Goal: Transaction & Acquisition: Purchase product/service

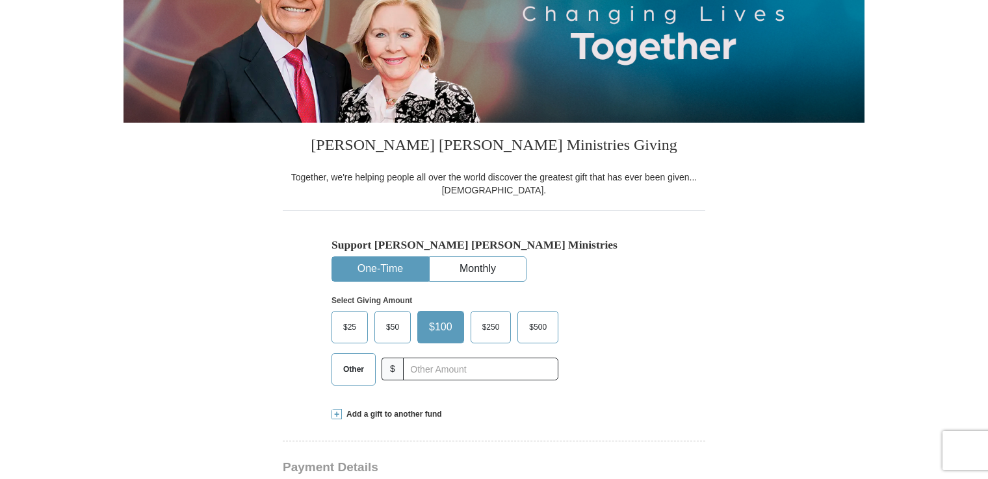
scroll to position [316, 0]
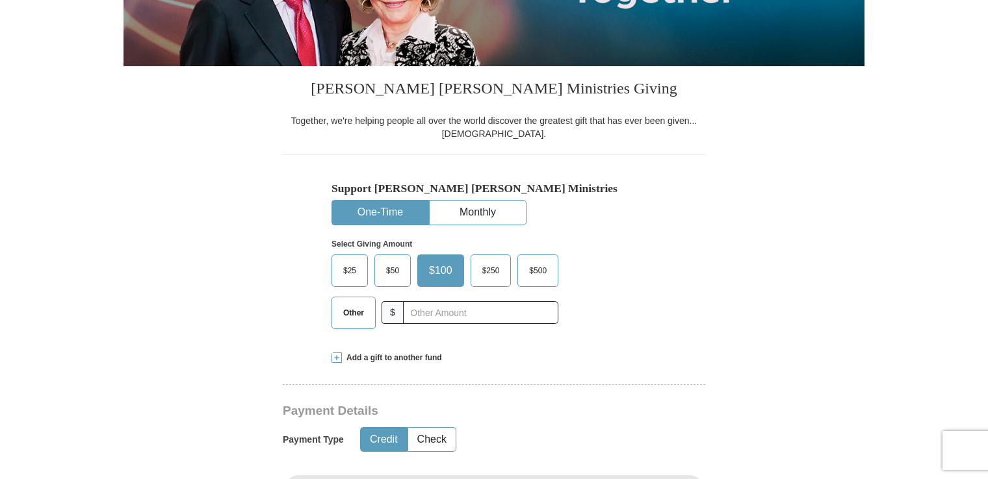
click at [338, 358] on span at bounding box center [336, 358] width 10 height 10
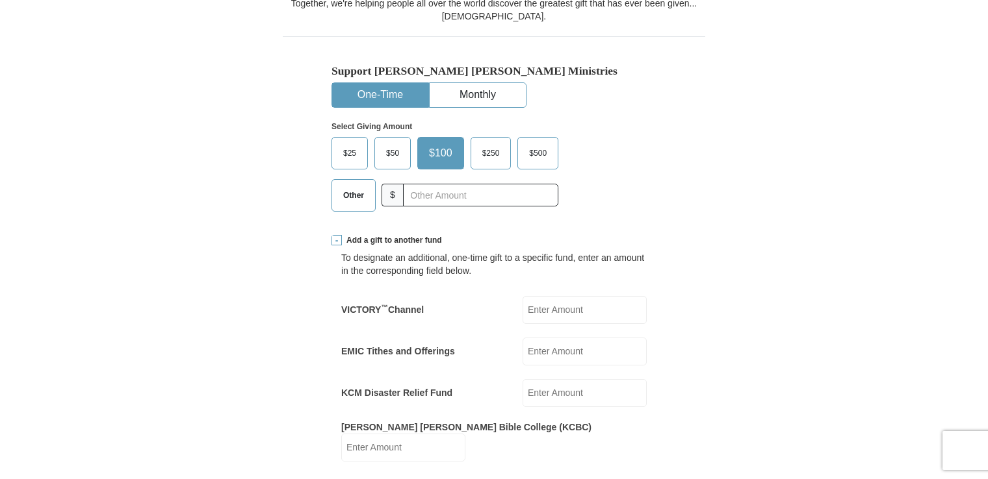
scroll to position [446, 0]
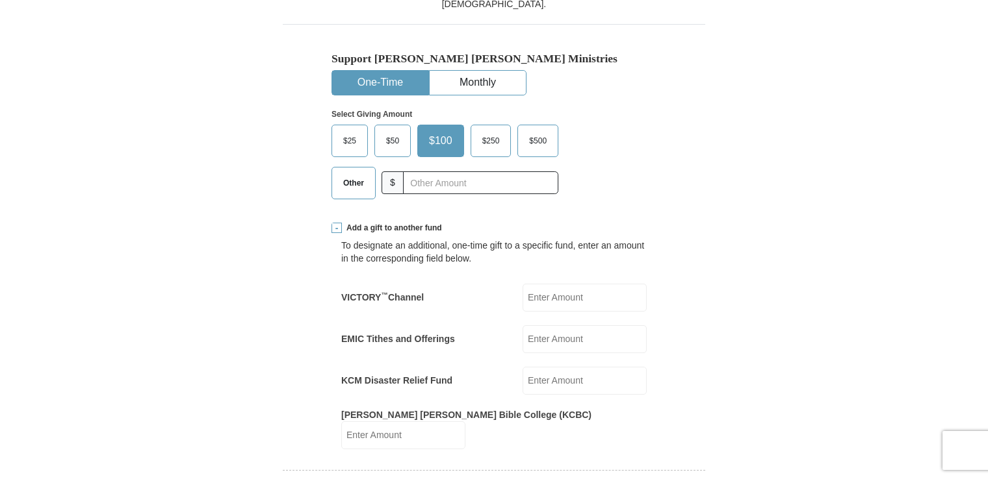
click at [357, 177] on span "Other" at bounding box center [354, 182] width 34 height 19
click at [0, 0] on input "Other" at bounding box center [0, 0] width 0 height 0
click at [557, 344] on input "EMIC Tithes and Offerings" at bounding box center [584, 340] width 124 height 28
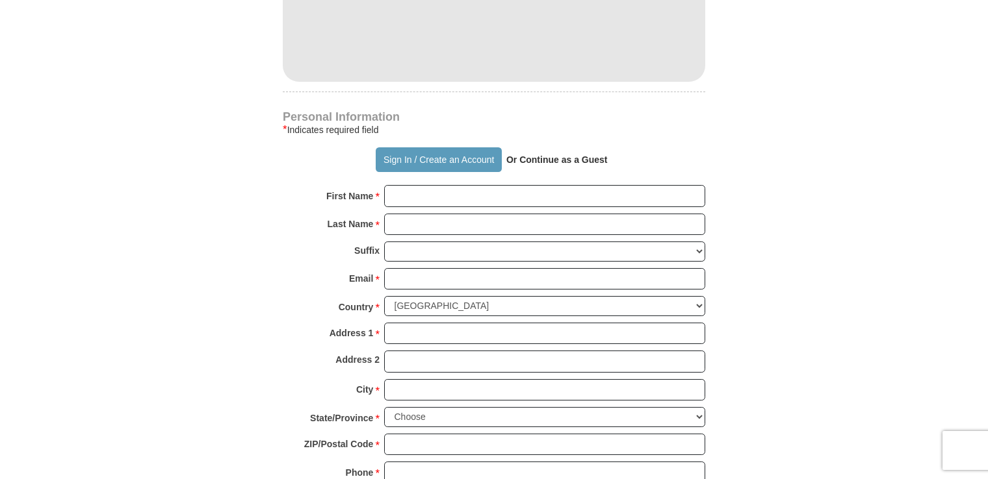
scroll to position [1096, 0]
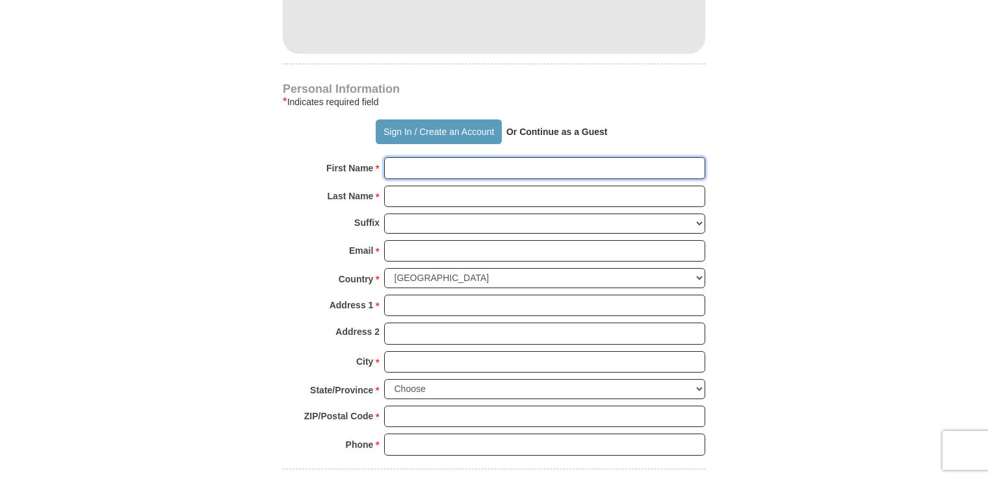
click at [400, 157] on input "First Name *" at bounding box center [544, 168] width 321 height 22
type input "GBOYEGA"
type input "96"
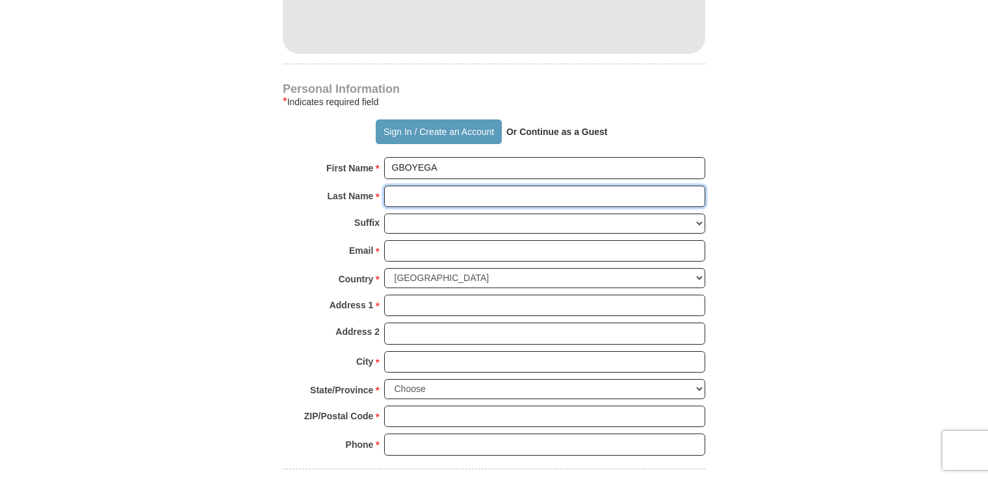
type input "ADEBAYO"
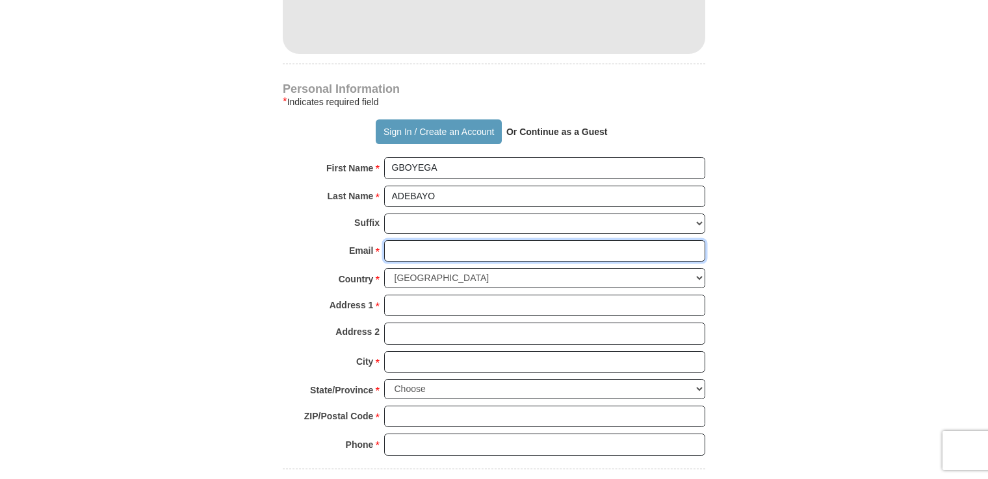
type input "[EMAIL_ADDRESS][DOMAIN_NAME]"
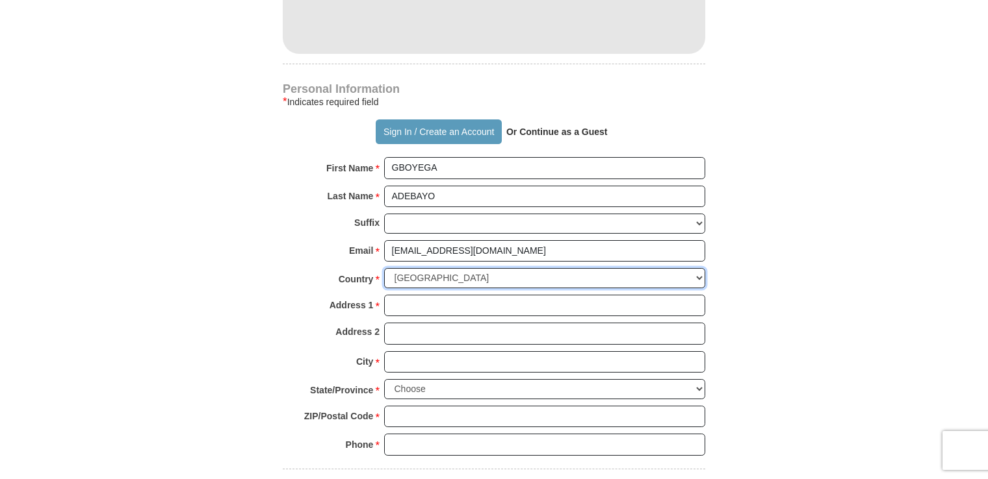
select select "GB"
type input "[STREET_ADDRESS][PERSON_NAME][PERSON_NAME]"
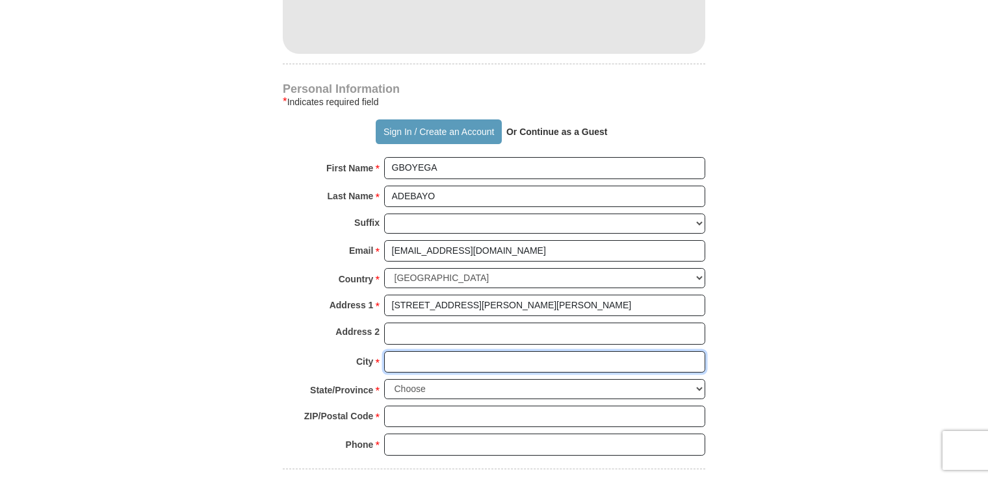
type input "[GEOGRAPHIC_DATA]"
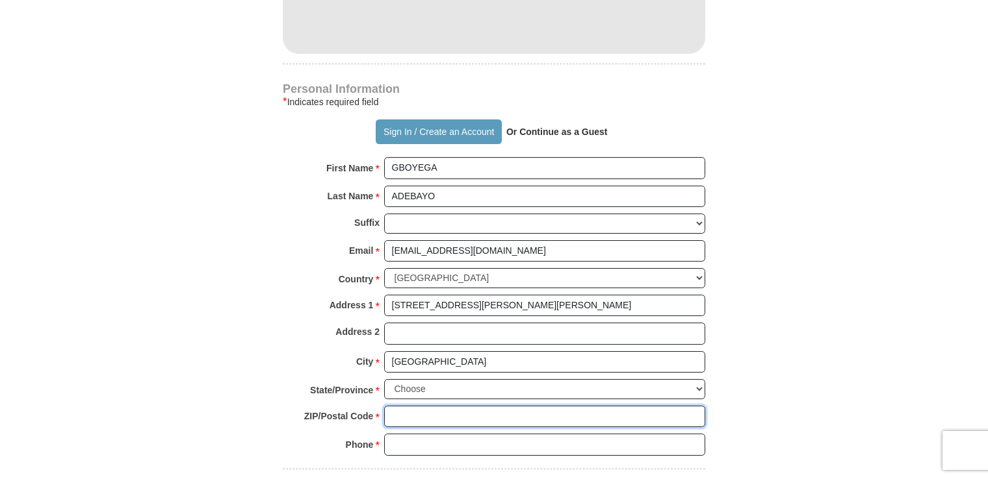
type input "SO19 9RF"
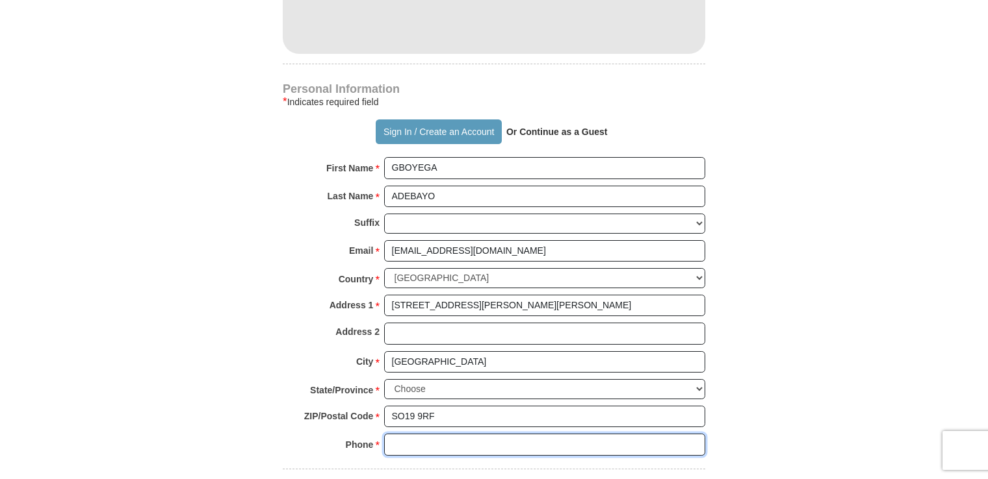
type input "07438287797"
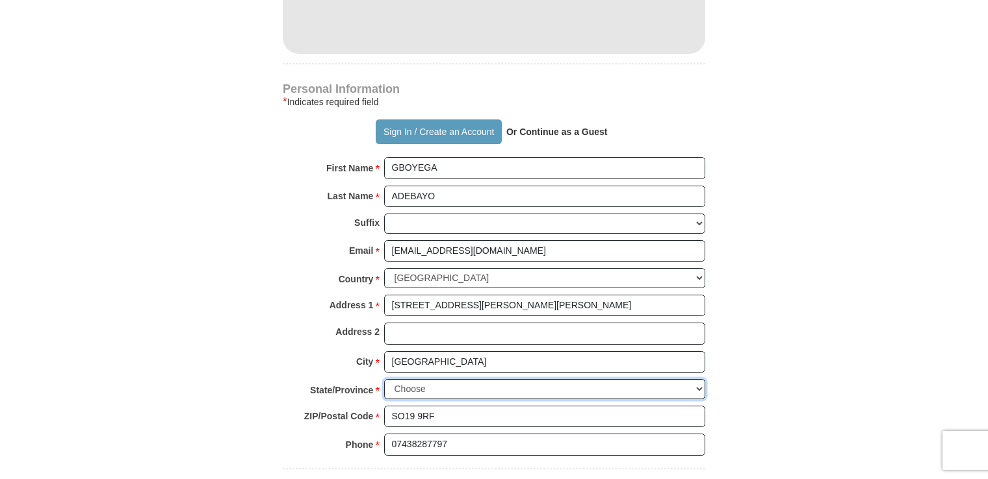
click at [698, 379] on select "Choose Antrim [GEOGRAPHIC_DATA] [GEOGRAPHIC_DATA] [GEOGRAPHIC_DATA] [GEOGRAPHIC…" at bounding box center [544, 389] width 321 height 20
select select "HANTS"
click at [384, 379] on select "Choose Antrim [GEOGRAPHIC_DATA] [GEOGRAPHIC_DATA] [GEOGRAPHIC_DATA] [GEOGRAPHIC…" at bounding box center [544, 389] width 321 height 20
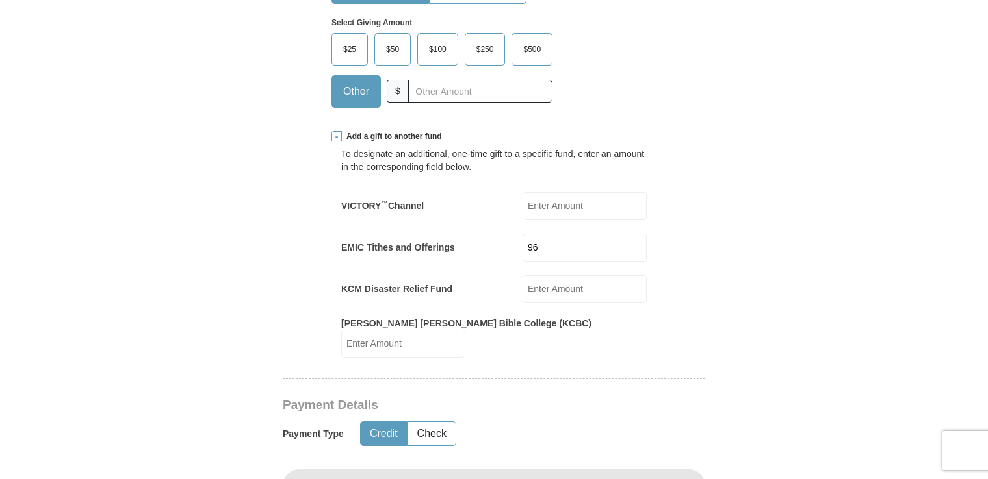
scroll to position [511, 0]
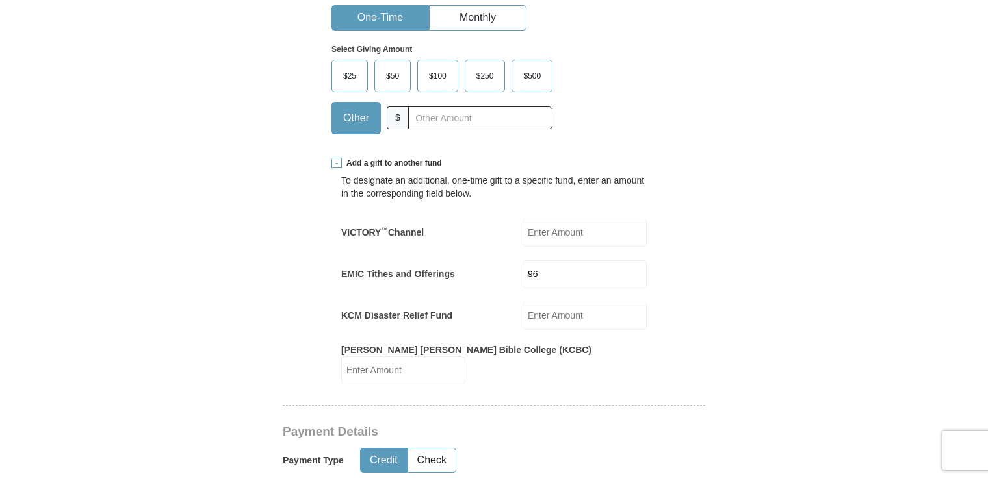
click at [558, 274] on input "96" at bounding box center [584, 275] width 124 height 28
type input "9"
click at [543, 282] on input "EMIC Tithes and Offerings" at bounding box center [584, 275] width 124 height 28
type input "574"
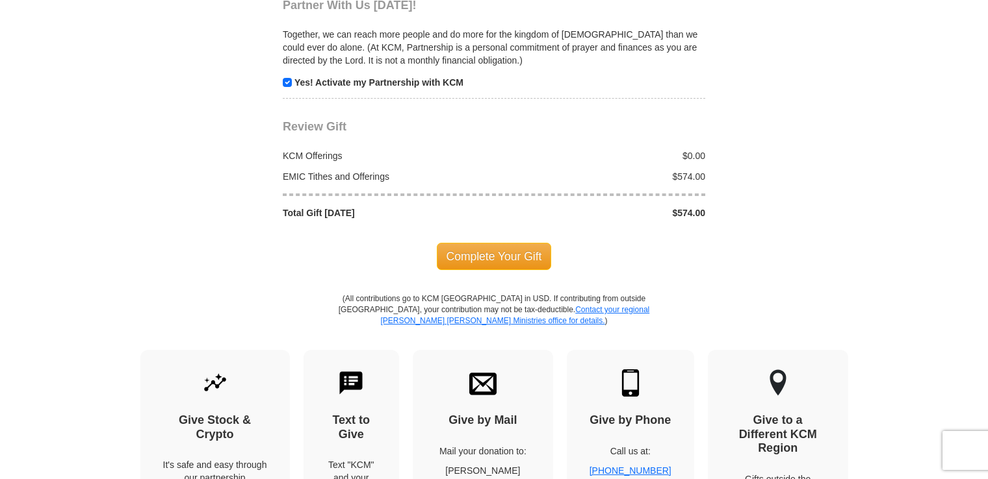
scroll to position [1616, 0]
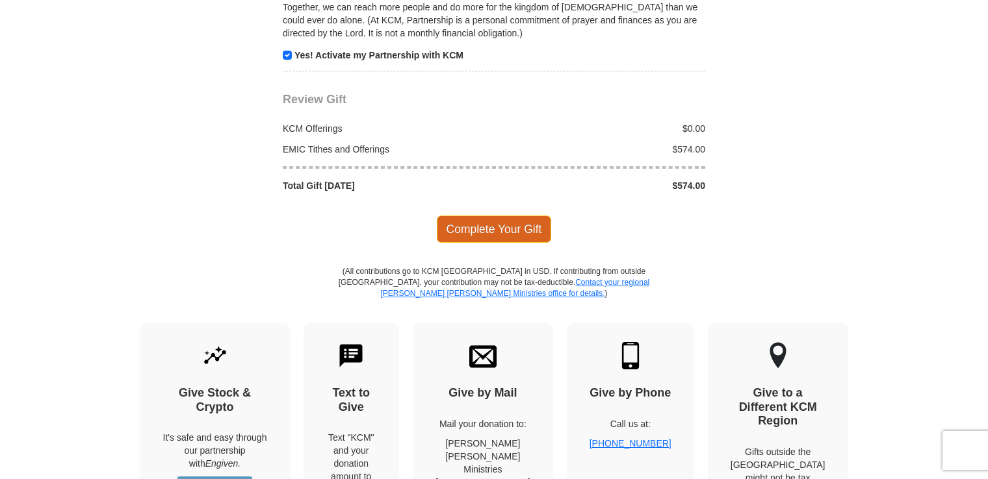
click at [502, 216] on span "Complete Your Gift" at bounding box center [494, 229] width 115 height 27
